Goal: Transaction & Acquisition: Purchase product/service

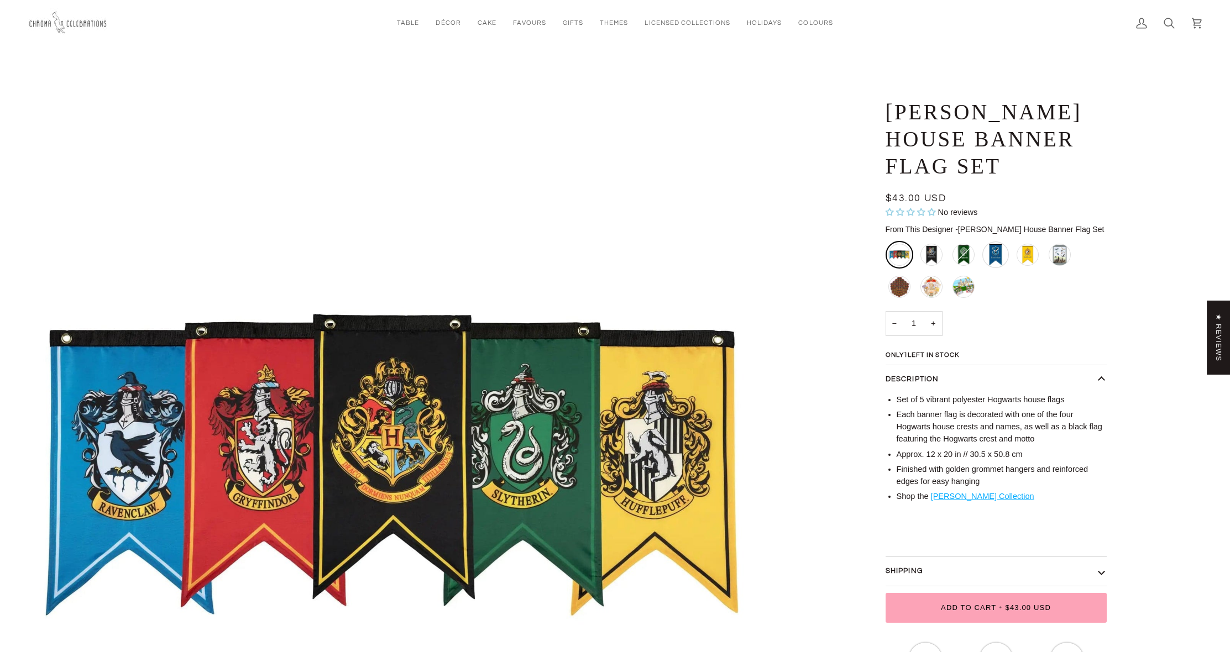
click at [991, 254] on div "Ravenclaw House Banner - Large" at bounding box center [995, 255] width 27 height 27
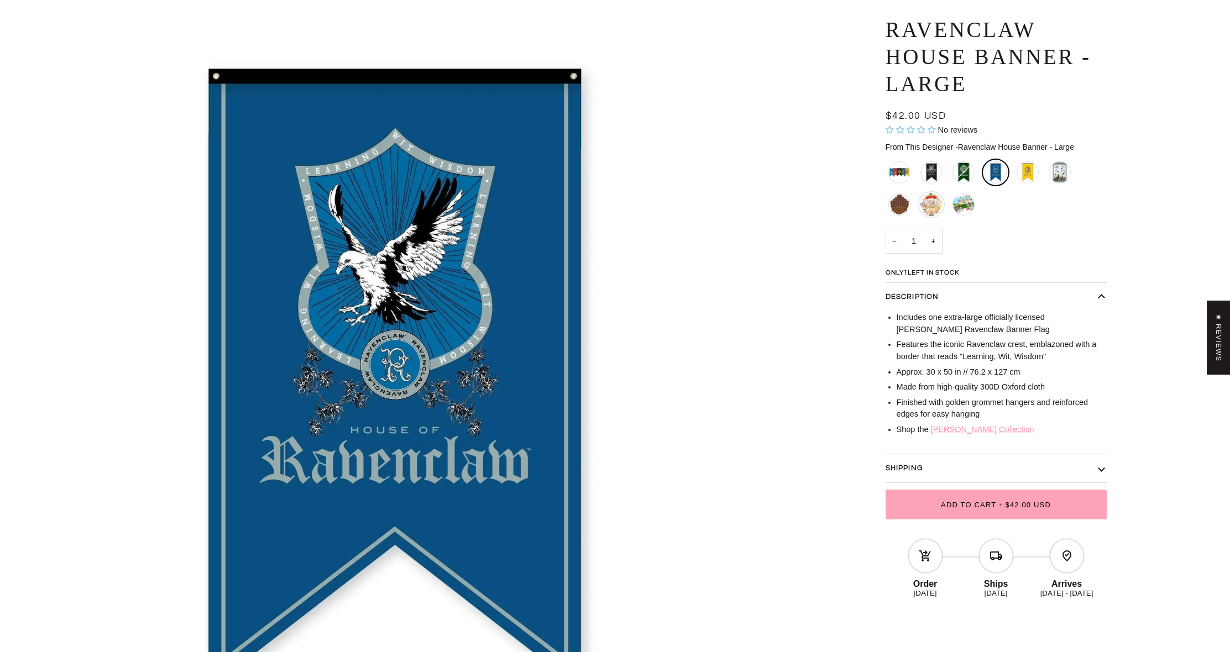
scroll to position [86, 0]
click at [899, 172] on div "Harry Potter House Banner Flag Set" at bounding box center [899, 172] width 27 height 27
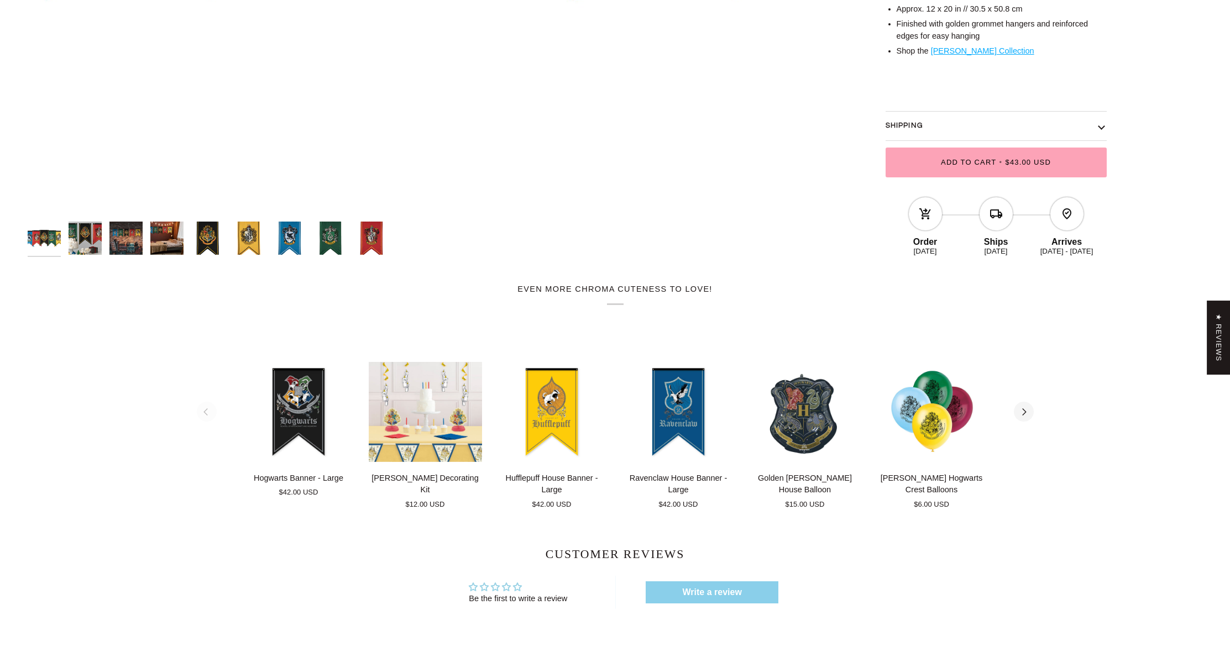
scroll to position [620, 0]
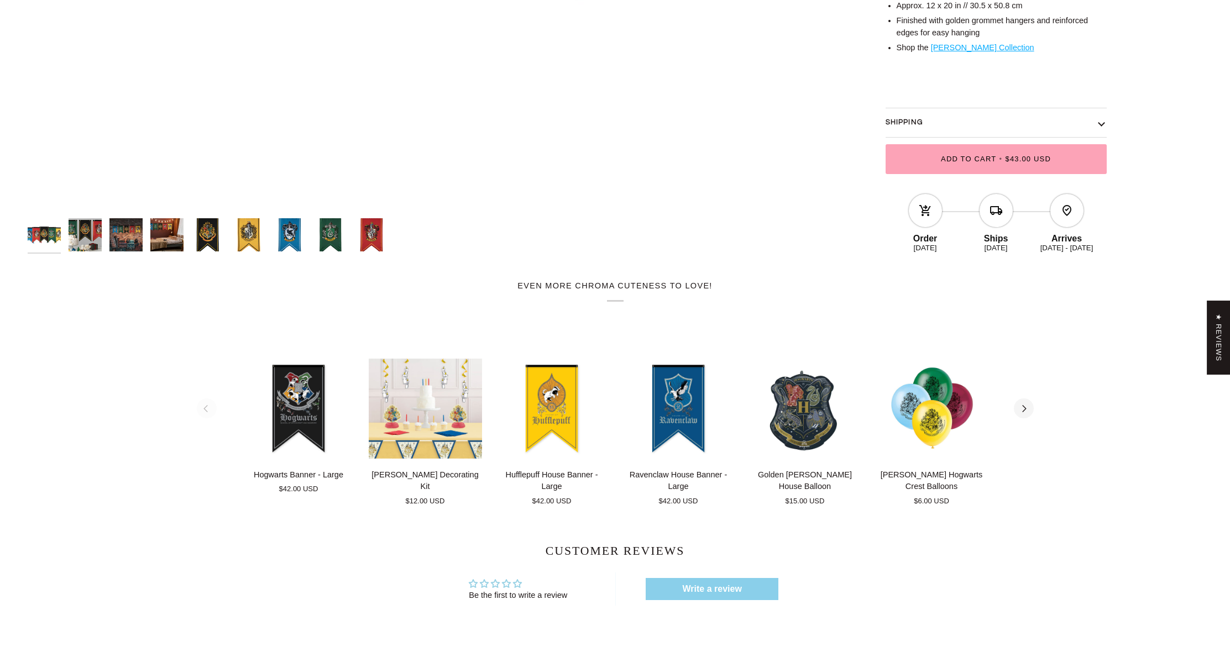
click at [91, 242] on img "Harry Potter House Banner Flag Set" at bounding box center [85, 234] width 33 height 33
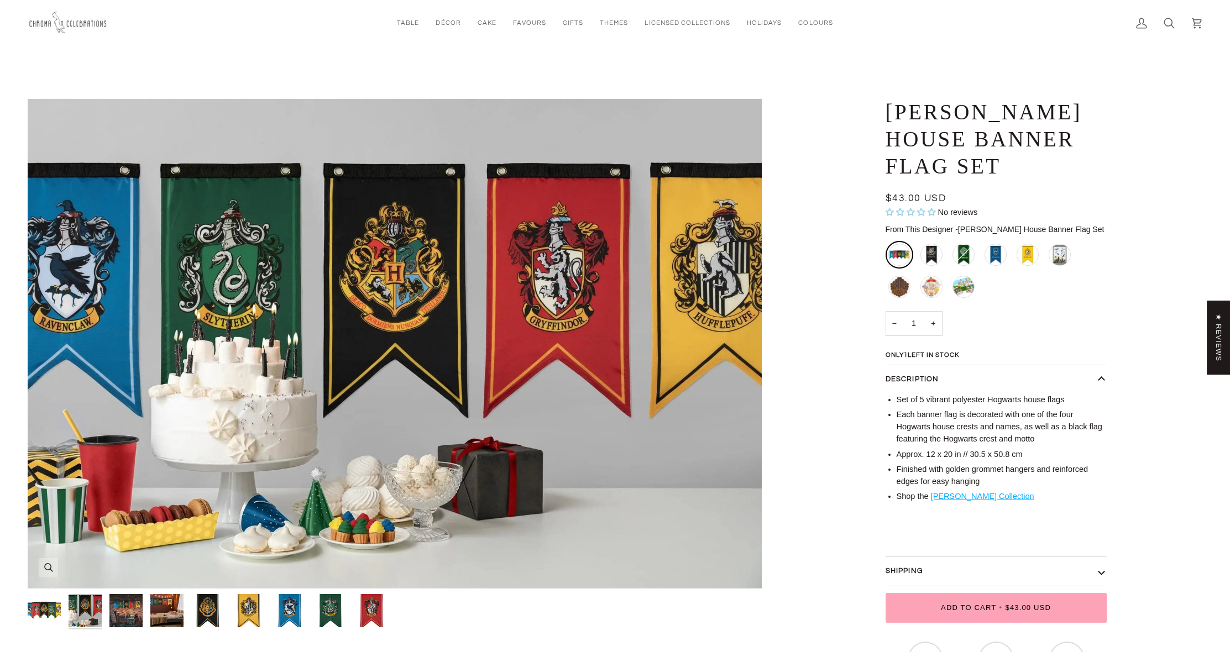
scroll to position [0, 0]
